Goal: Task Accomplishment & Management: Manage account settings

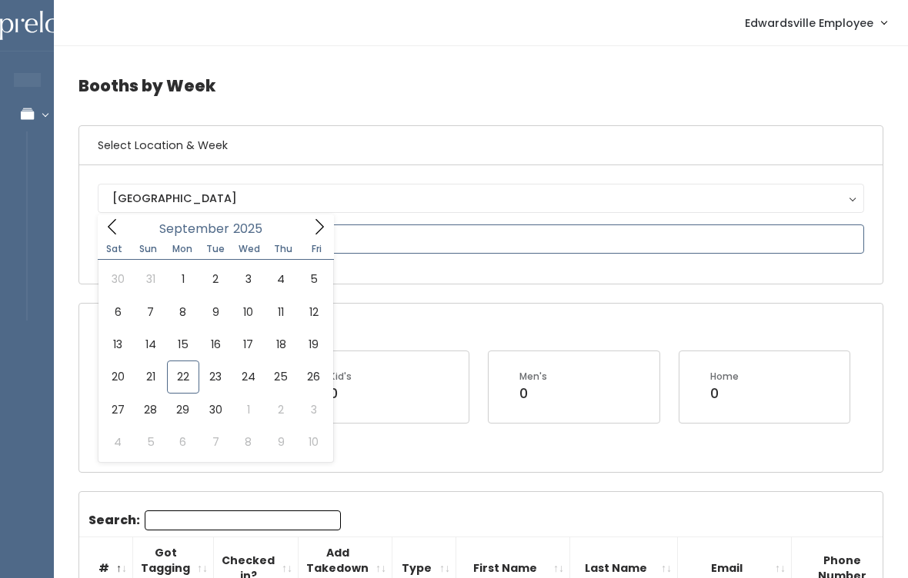
click at [322, 232] on icon at bounding box center [319, 226] width 17 height 17
click at [325, 226] on icon at bounding box center [319, 226] width 17 height 17
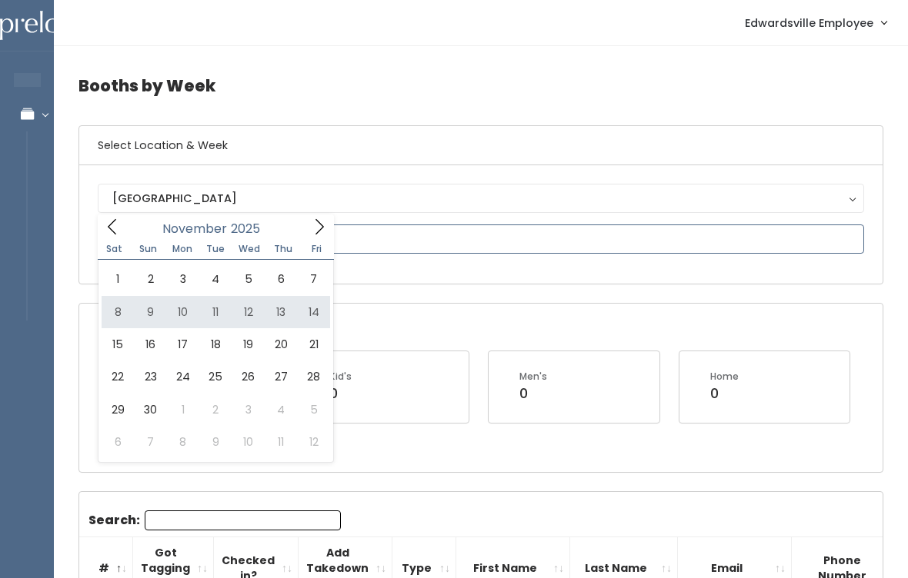
type input "[DATE] to [DATE]"
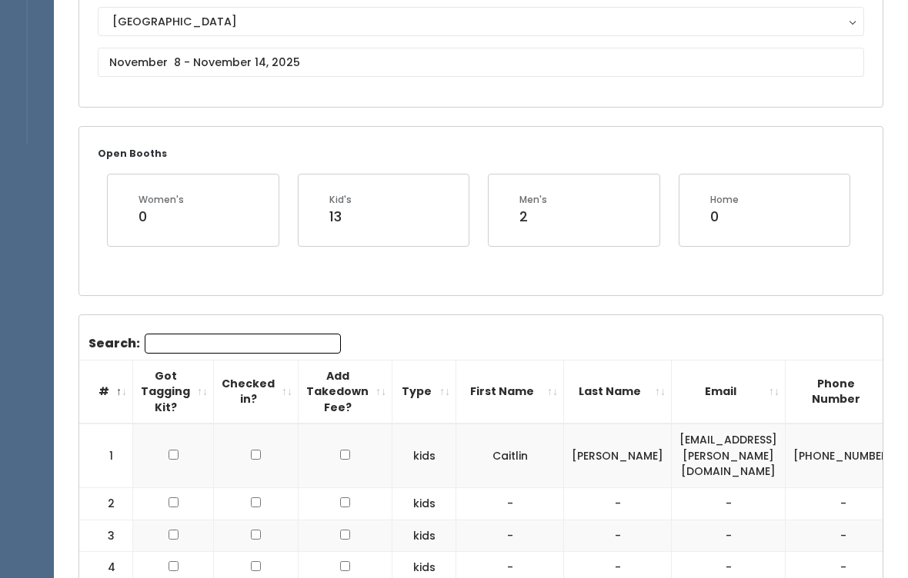
scroll to position [178, 0]
click at [292, 341] on input "Search:" at bounding box center [243, 343] width 196 height 20
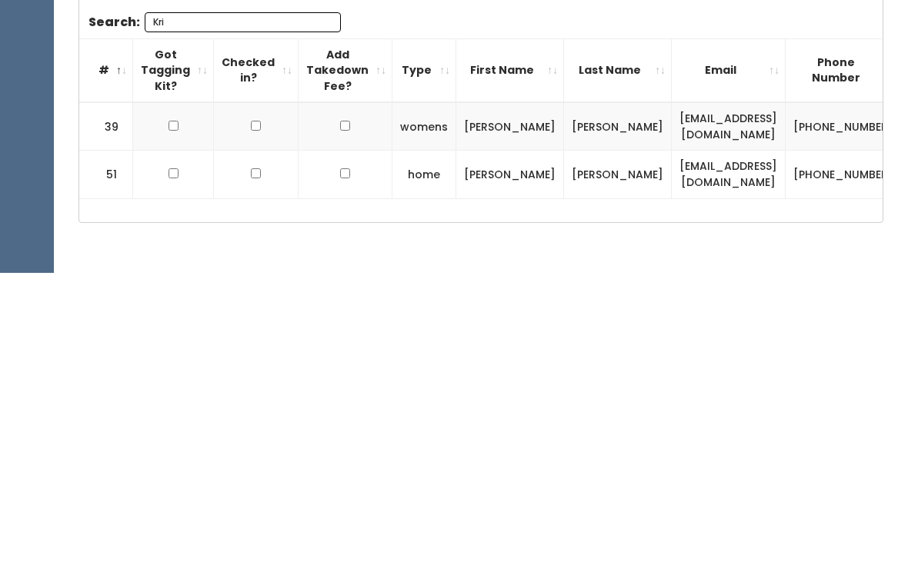
type input "Kri"
click at [171, 426] on input "checkbox" at bounding box center [173, 431] width 10 height 10
checkbox input "true"
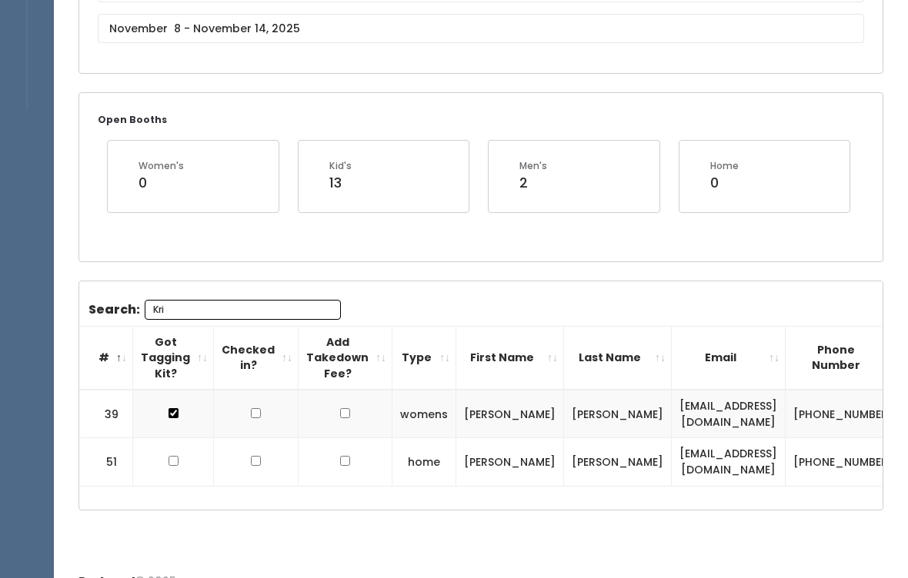
click at [168, 463] on input "checkbox" at bounding box center [173, 461] width 10 height 10
checkbox input "true"
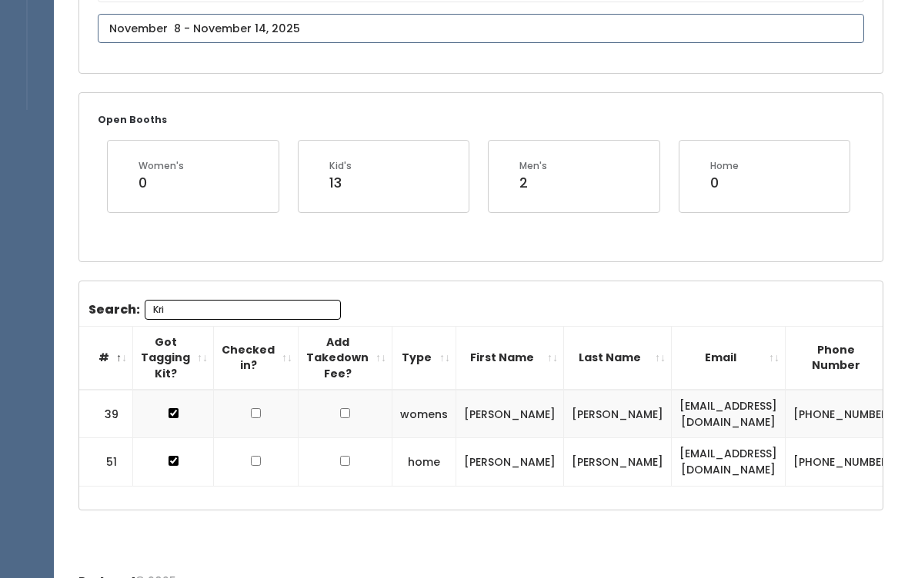
click at [213, 42] on body "EMPLOYEES Manage Bookings Booths by Week All Bookings Bookings with Booths Boot…" at bounding box center [454, 195] width 908 height 813
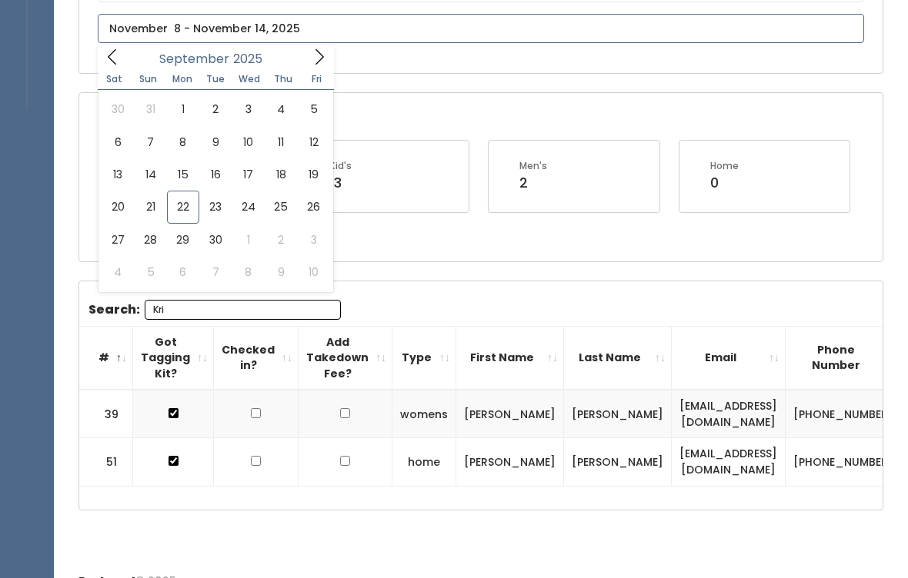
click at [320, 68] on span at bounding box center [319, 57] width 29 height 24
click at [312, 59] on icon at bounding box center [319, 56] width 17 height 17
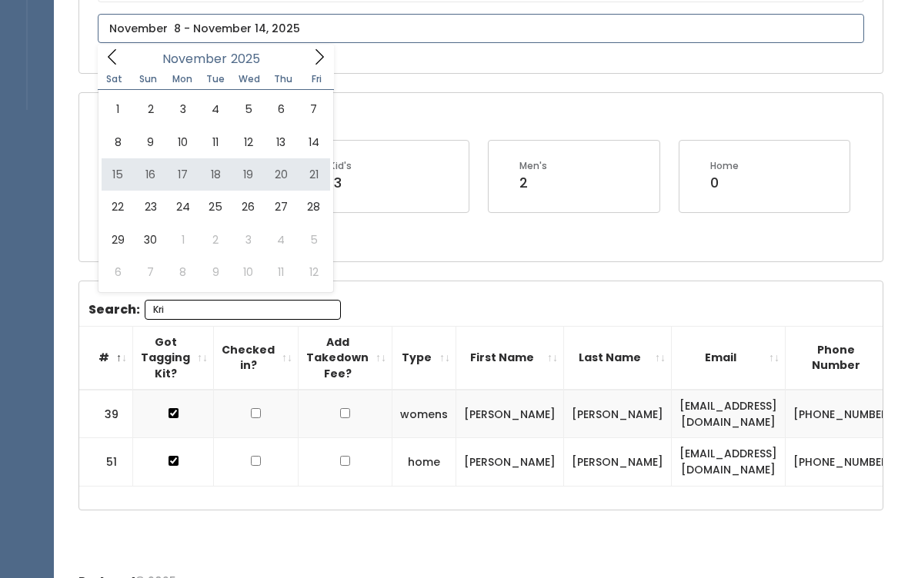
type input "November 15 to November 21"
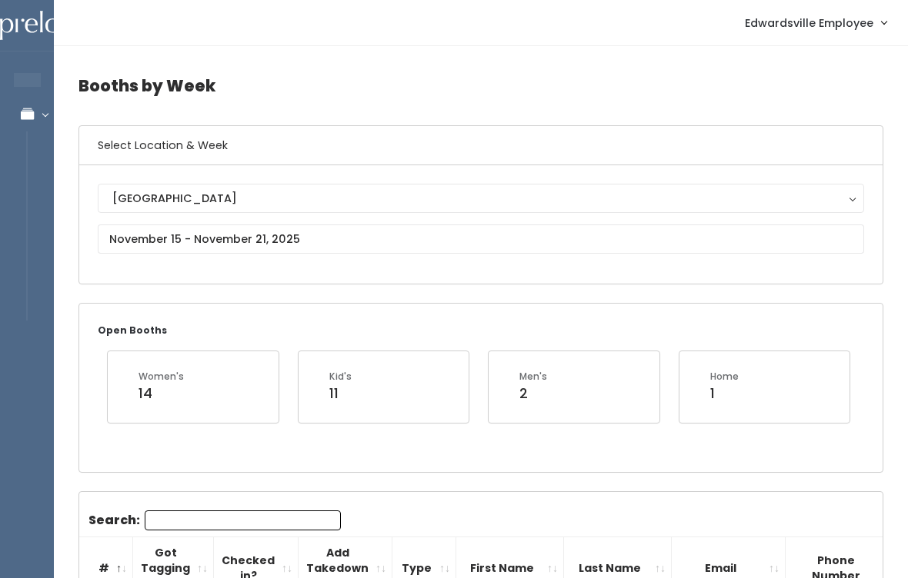
click at [293, 523] on input "Search:" at bounding box center [243, 521] width 196 height 20
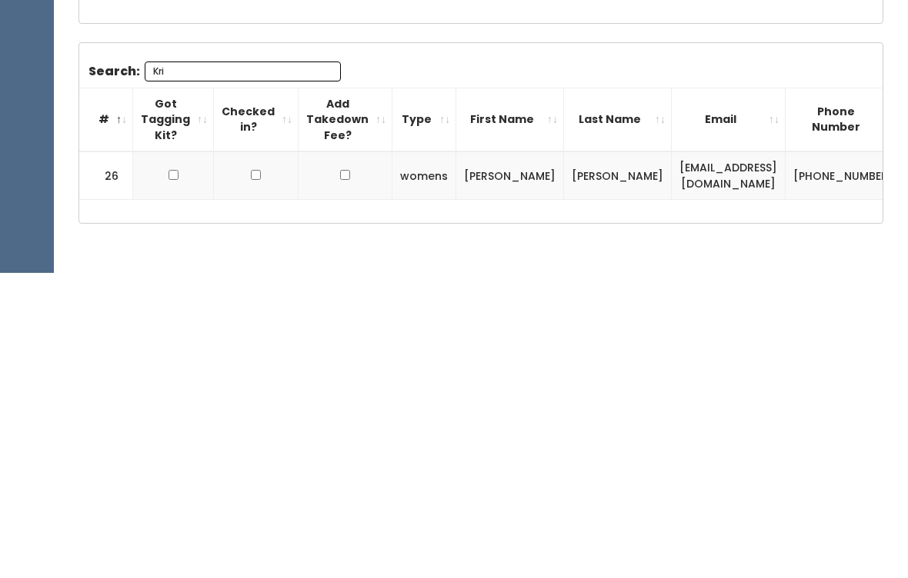
scroll to position [183, 0]
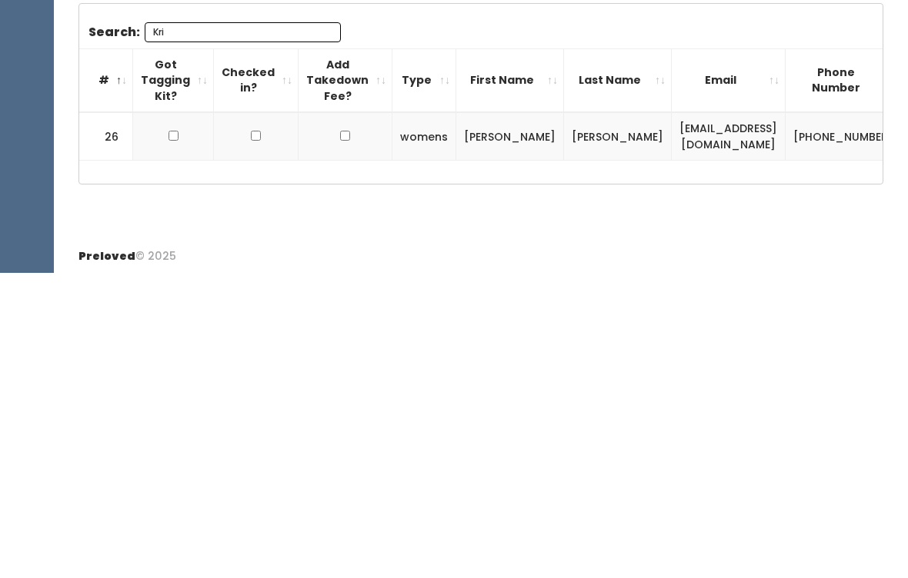
type input "Kri"
click at [168, 436] on input "checkbox" at bounding box center [173, 441] width 10 height 10
checkbox input "true"
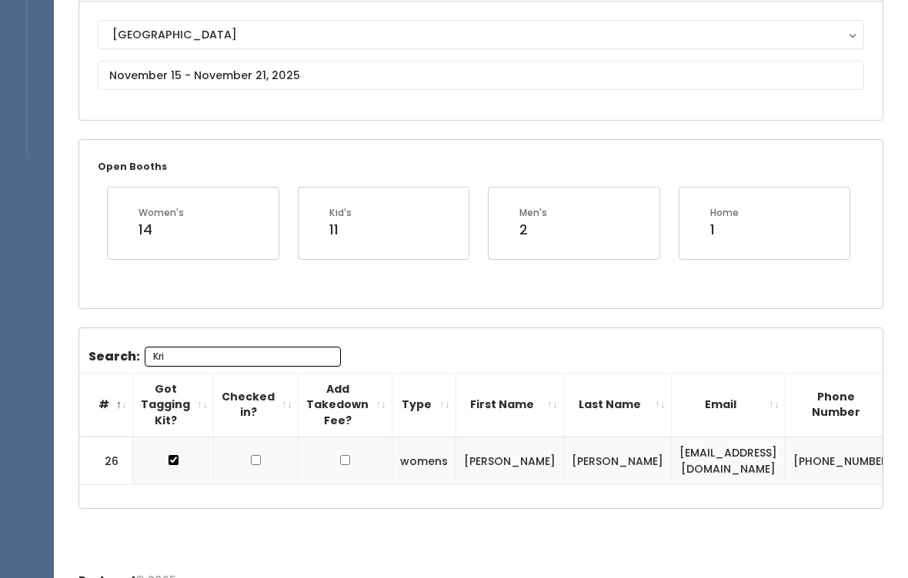
click at [208, 356] on input "Kri" at bounding box center [243, 357] width 196 height 20
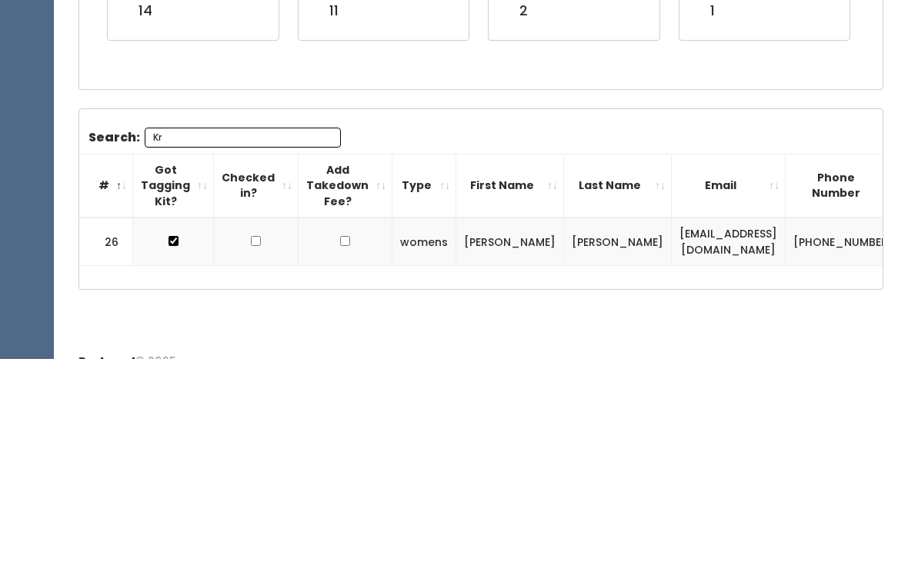
type input "K"
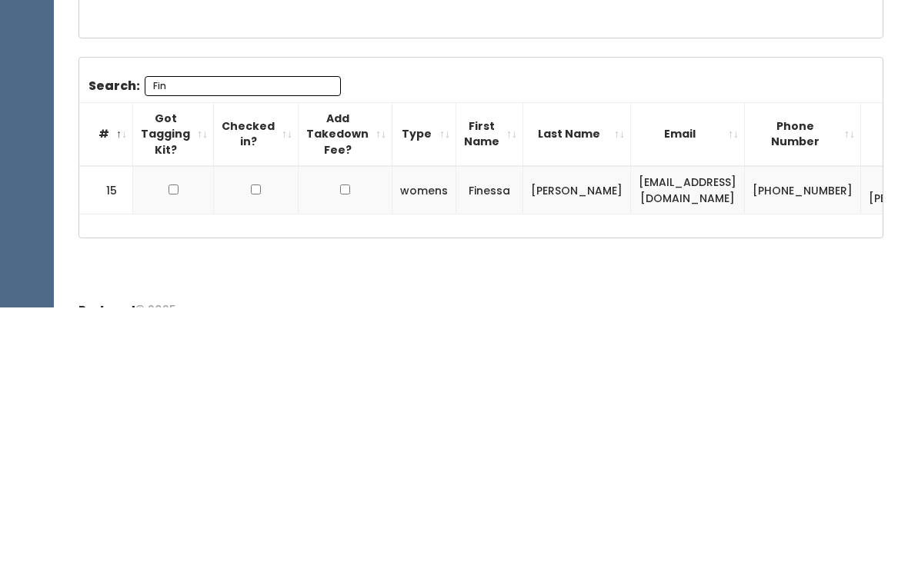
scroll to position [183, 0]
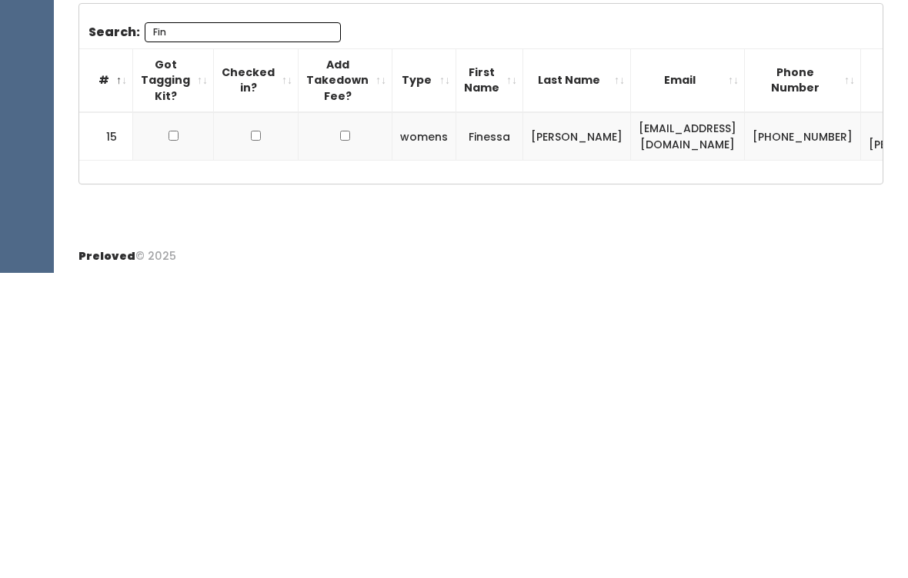
type input "Fin"
click at [176, 436] on input "checkbox" at bounding box center [173, 441] width 10 height 10
checkbox input "true"
